Goal: Task Accomplishment & Management: Complete application form

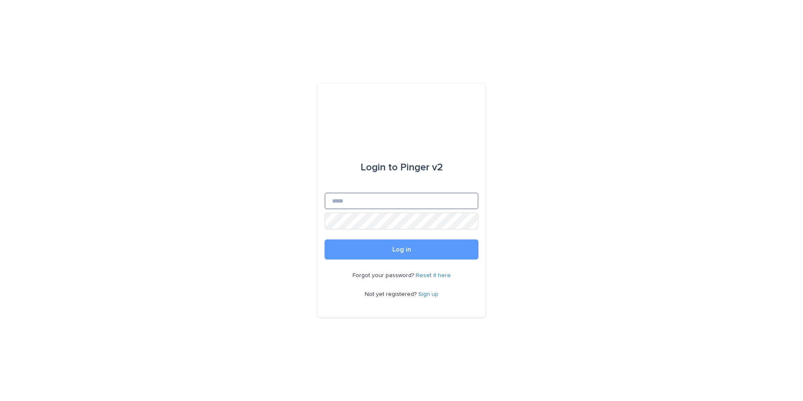
click at [414, 200] on input "Email" at bounding box center [402, 200] width 154 height 17
type input "**********"
click at [325, 239] on button "Log in" at bounding box center [402, 249] width 154 height 20
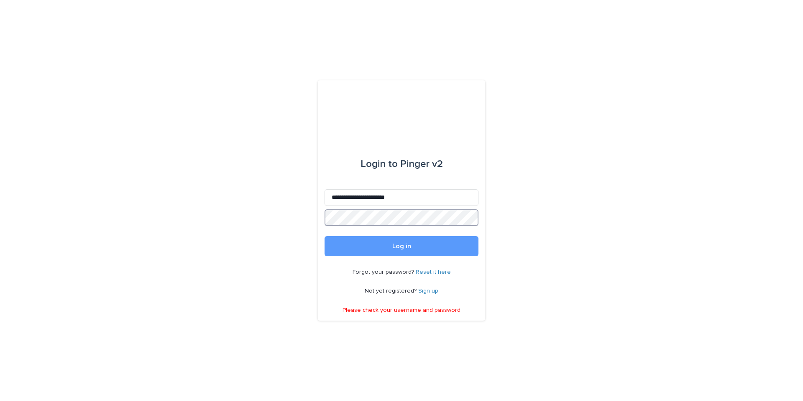
click at [325, 236] on button "Log in" at bounding box center [402, 246] width 154 height 20
click at [0, 400] on com-1password-button at bounding box center [0, 401] width 0 height 0
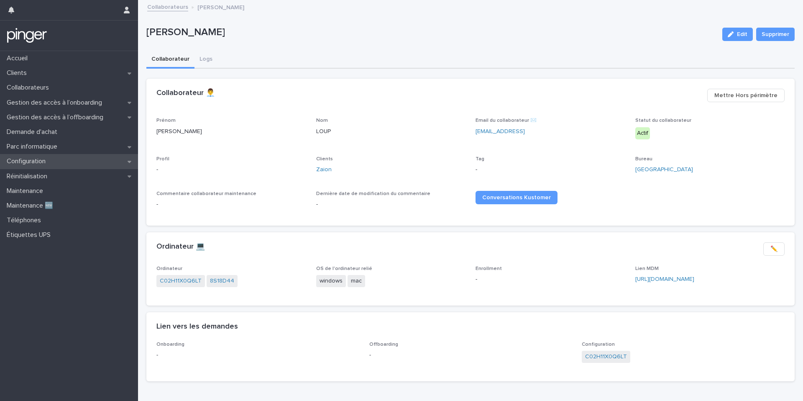
click at [98, 159] on div "Configuration" at bounding box center [69, 161] width 138 height 15
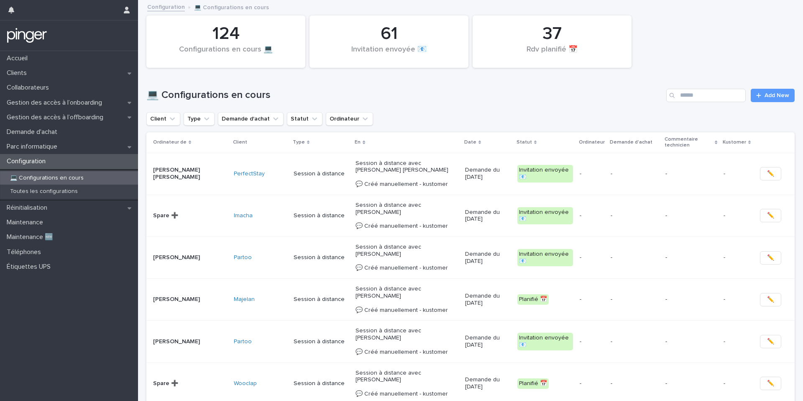
click at [678, 100] on div "Search" at bounding box center [672, 95] width 13 height 13
click at [704, 97] on input "Search" at bounding box center [705, 95] width 79 height 13
click at [768, 97] on span "Add New" at bounding box center [777, 95] width 25 height 6
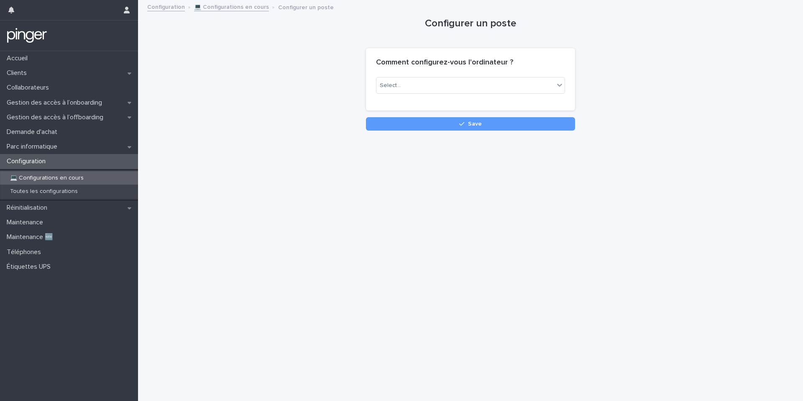
click at [512, 71] on div "Comment configurez-vous l'ordinateur ?" at bounding box center [470, 62] width 209 height 29
click at [494, 85] on div "Select..." at bounding box center [466, 86] width 178 height 14
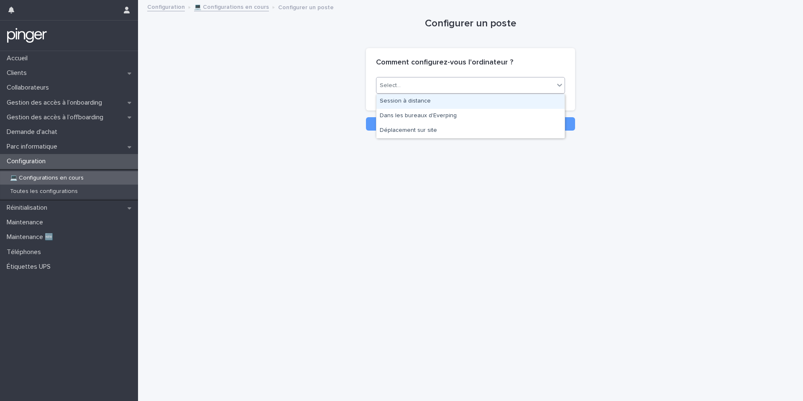
click at [467, 104] on div "Session à distance" at bounding box center [471, 101] width 188 height 15
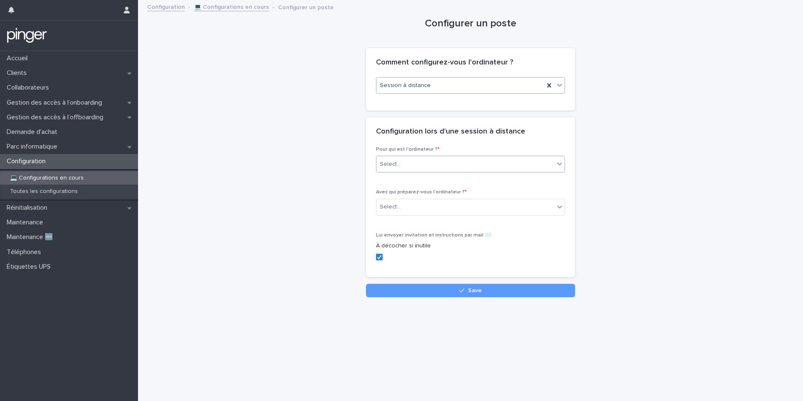
click at [418, 164] on div "Select..." at bounding box center [466, 164] width 178 height 14
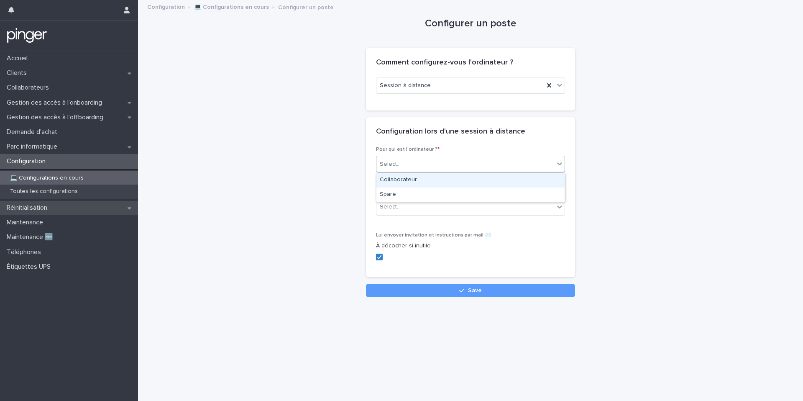
click at [87, 211] on div "Réinitialisation" at bounding box center [69, 207] width 138 height 15
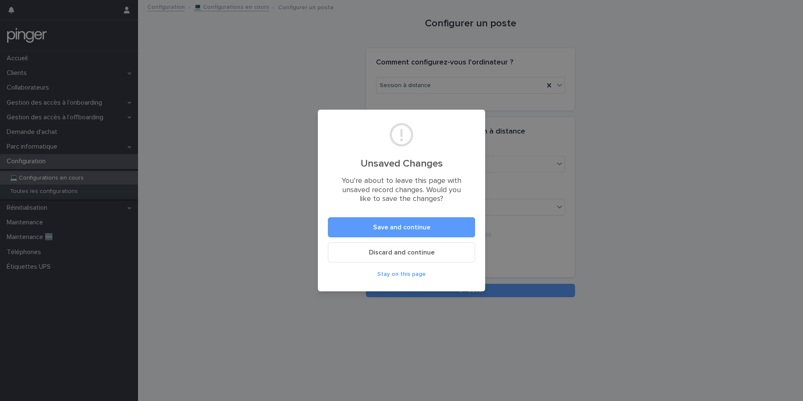
click at [432, 253] on span "Discard and continue" at bounding box center [402, 252] width 66 height 7
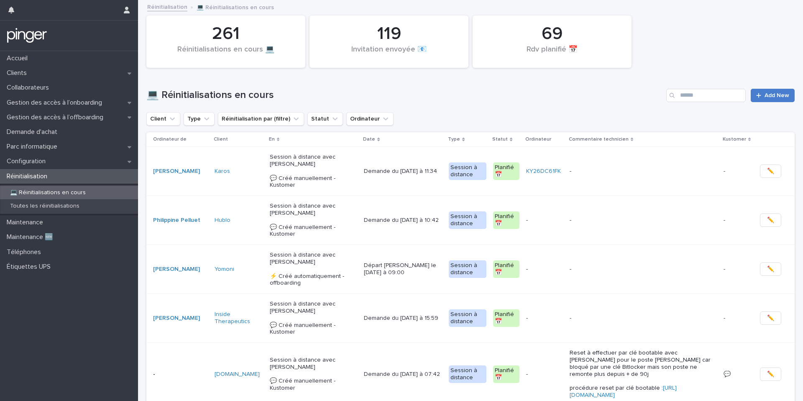
click at [762, 95] on div at bounding box center [760, 95] width 8 height 6
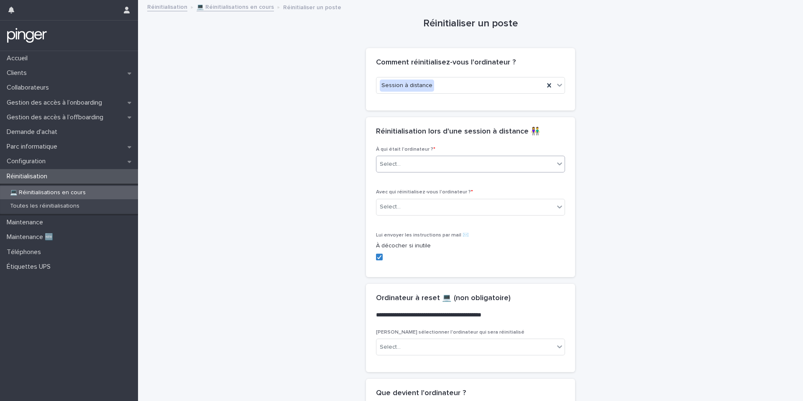
click at [412, 172] on div "Select..." at bounding box center [470, 164] width 189 height 17
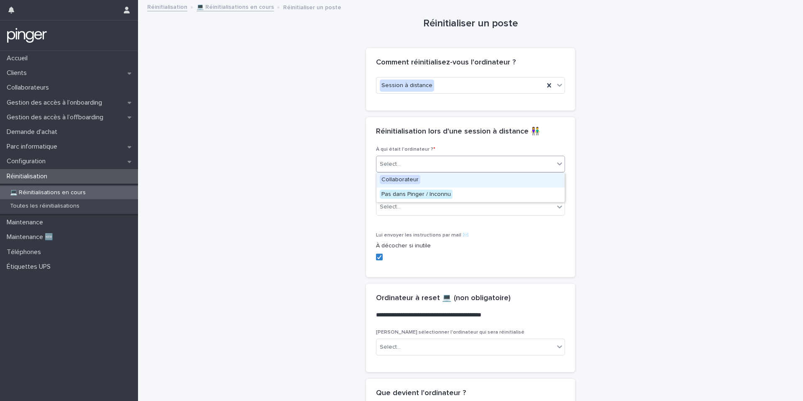
click at [408, 182] on span "Collaborateur" at bounding box center [400, 179] width 41 height 9
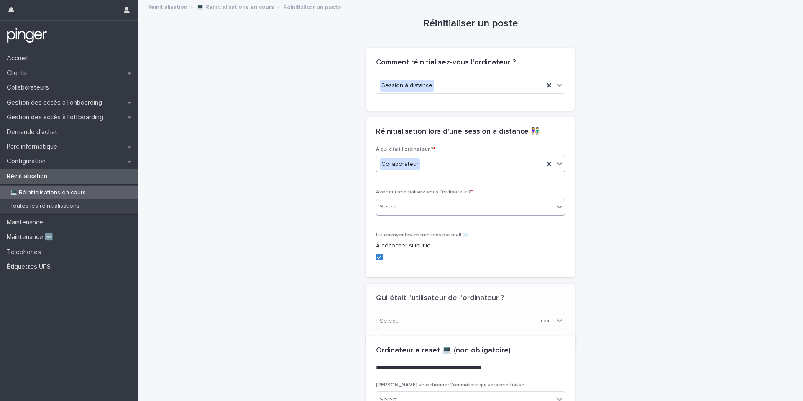
click at [398, 208] on div "Select..." at bounding box center [390, 206] width 21 height 9
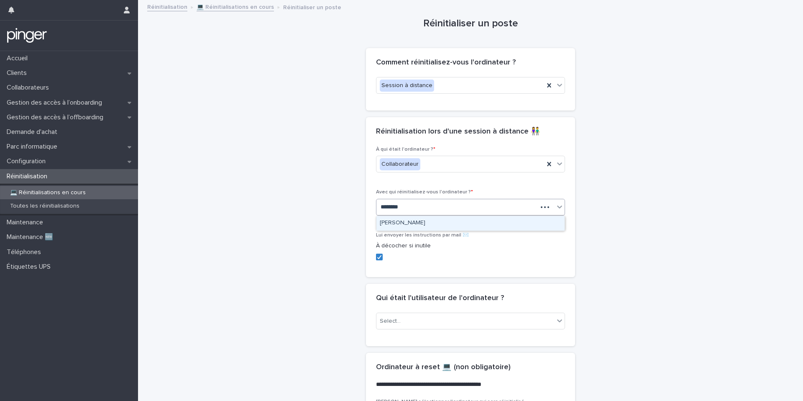
type input "*********"
click at [396, 322] on div "Select..." at bounding box center [390, 321] width 21 height 9
type input "*"
type input "*********"
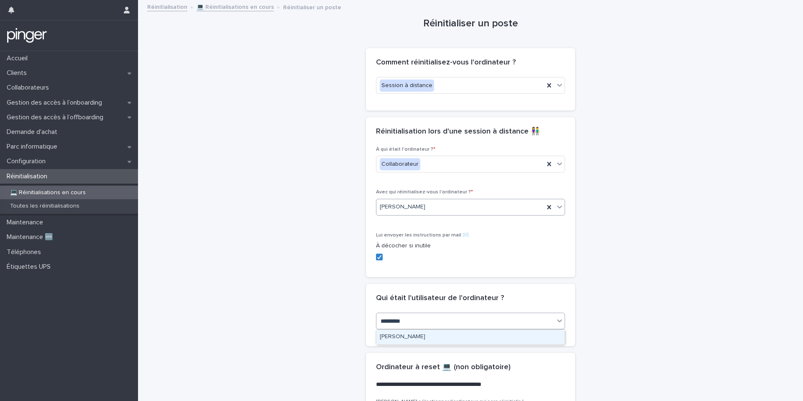
click at [423, 334] on div "[PERSON_NAME]" at bounding box center [471, 337] width 188 height 15
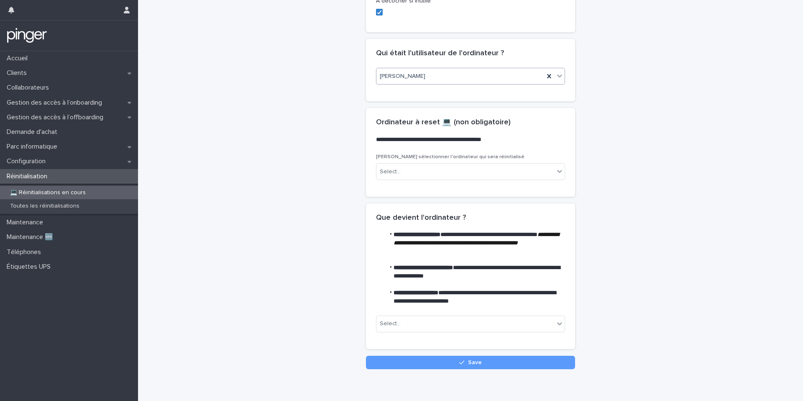
scroll to position [255, 0]
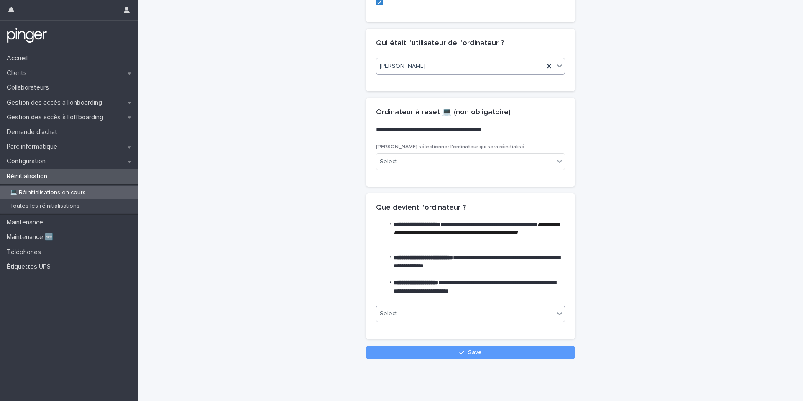
click at [402, 312] on input "text" at bounding box center [402, 313] width 1 height 7
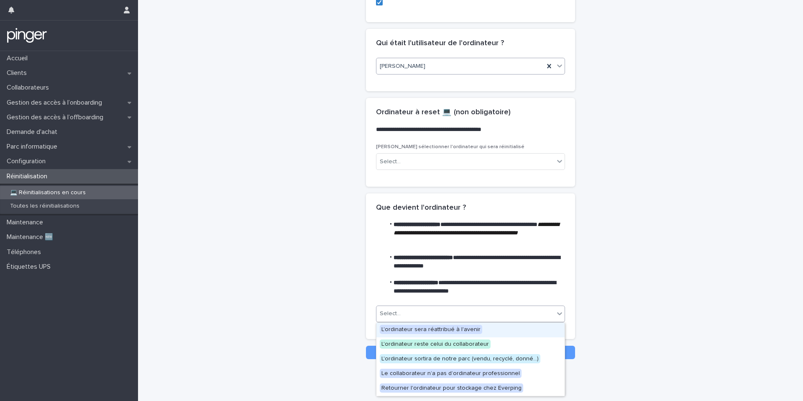
click at [416, 332] on span "L'ordinateur sera réattribué à l'avenir" at bounding box center [431, 329] width 102 height 9
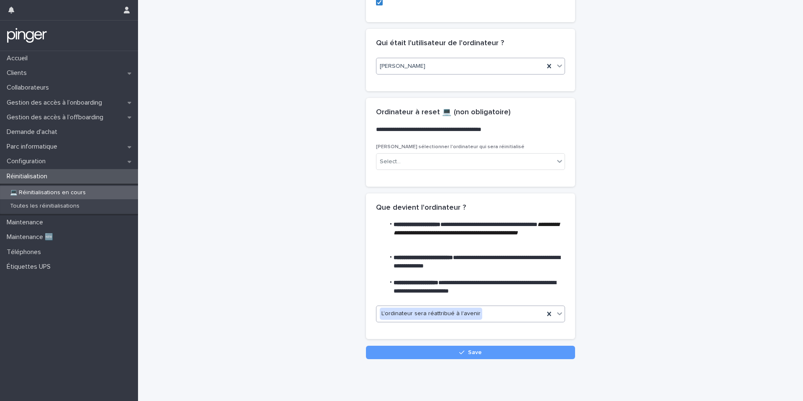
click at [449, 307] on div "L'ordinateur sera réattribué à l'avenir" at bounding box center [431, 313] width 102 height 12
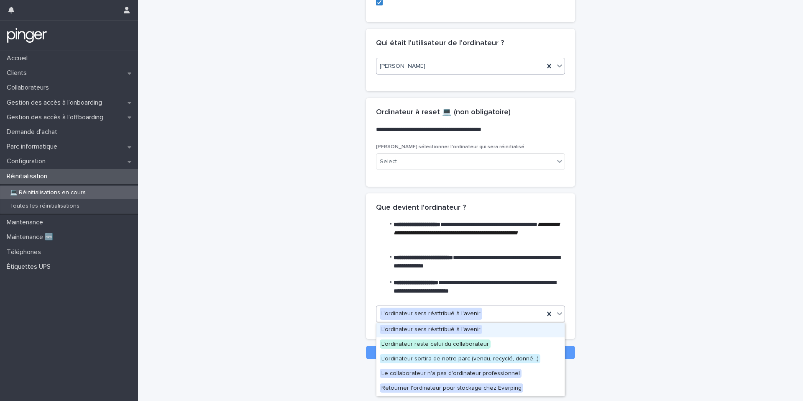
click at [329, 281] on div "**********" at bounding box center [470, 52] width 648 height 613
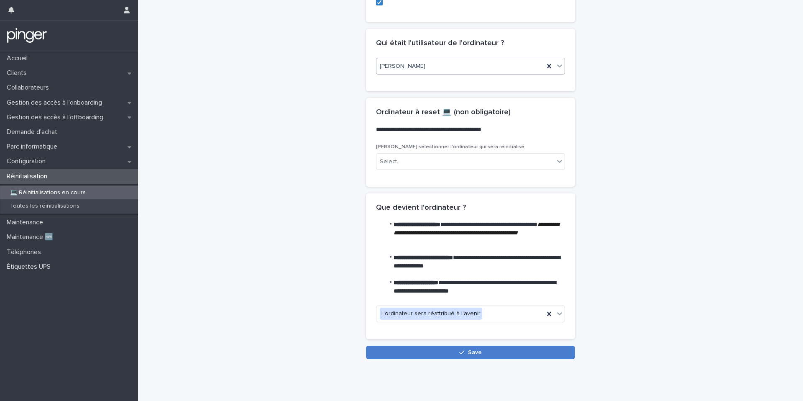
click at [419, 352] on button "Save" at bounding box center [470, 352] width 209 height 13
